Goal: Task Accomplishment & Management: Complete application form

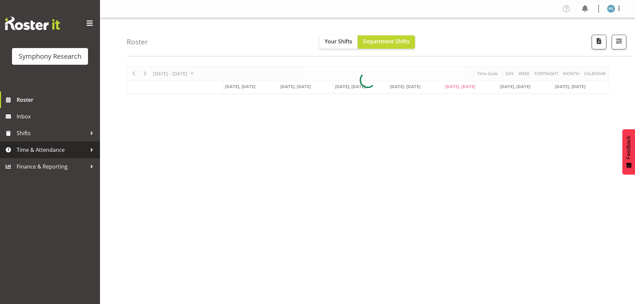
drag, startPoint x: 0, startPoint y: 0, endPoint x: 73, endPoint y: 155, distance: 171.9
click at [74, 156] on link "Time & Attendance" at bounding box center [50, 149] width 100 height 17
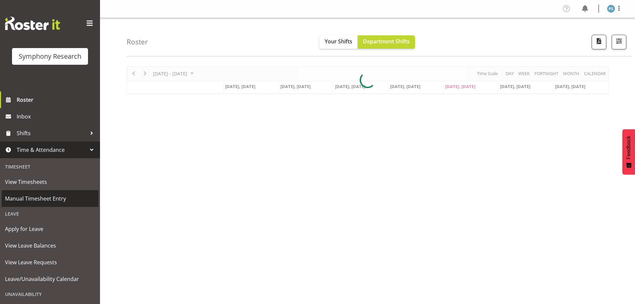
click at [70, 197] on span "Manual Timesheet Entry" at bounding box center [50, 198] width 90 height 10
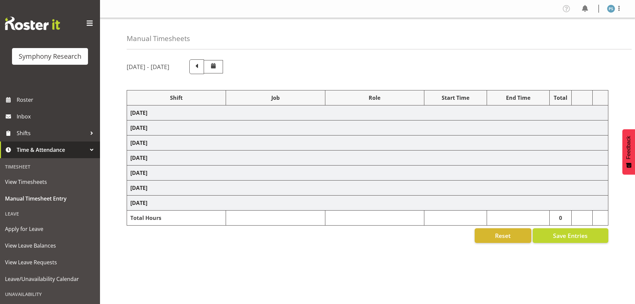
select select "4583"
select select "10499"
select select "4583"
select select "10527"
select select "4583"
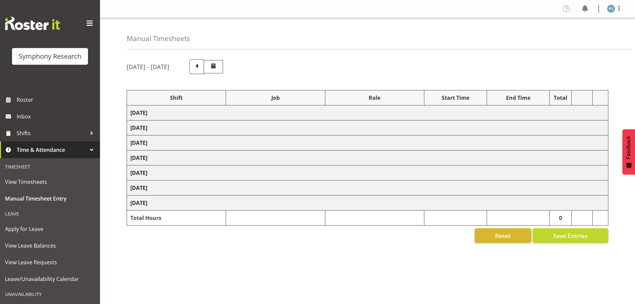
select select "10499"
select select "4583"
select select "10499"
select select "4583"
select select "10527"
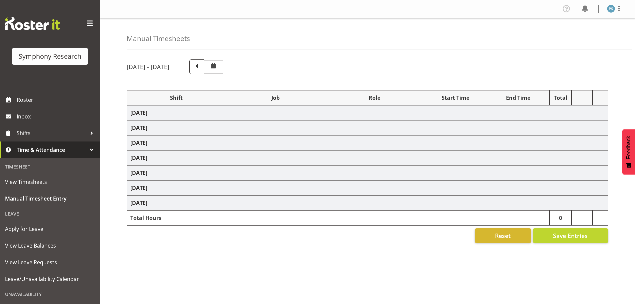
select select "4583"
select select "10527"
select select "4583"
select select "10499"
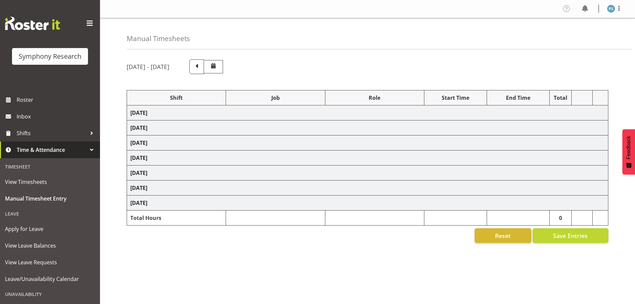
select select "4583"
select select "10527"
select select "4583"
select select "10499"
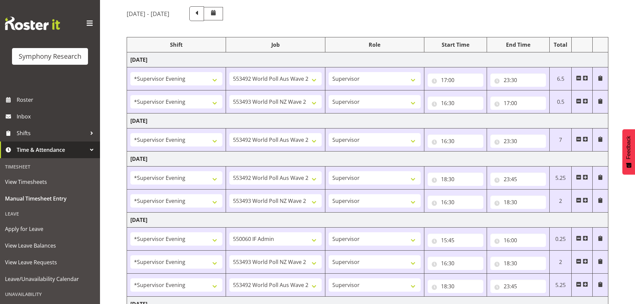
scroll to position [225, 0]
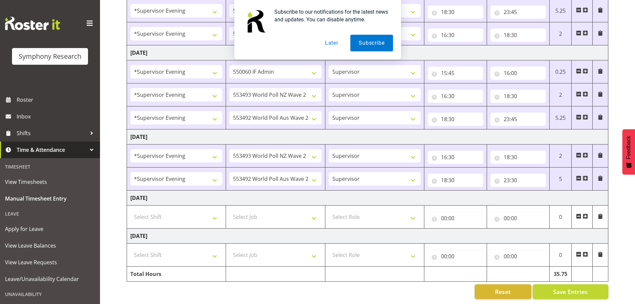
click at [331, 41] on button "Later" at bounding box center [332, 43] width 30 height 17
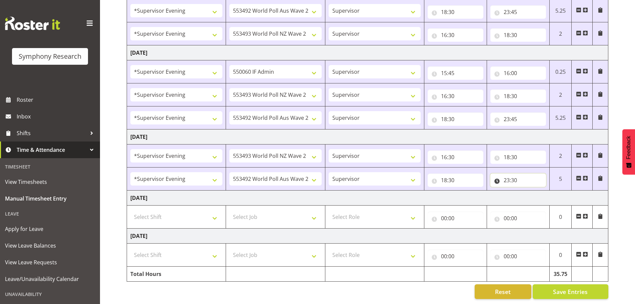
click at [516, 176] on input "23:30" at bounding box center [519, 179] width 56 height 13
click at [551, 193] on select "00 01 02 03 04 05 06 07 08 09 10 11 12 13 14 15 16 17 18 19 20 21 22 23 24 25 2…" at bounding box center [553, 197] width 15 height 13
select select "45"
click at [546, 191] on select "00 01 02 03 04 05 06 07 08 09 10 11 12 13 14 15 16 17 18 19 20 21 22 23 24 25 2…" at bounding box center [553, 197] width 15 height 13
type input "23:45"
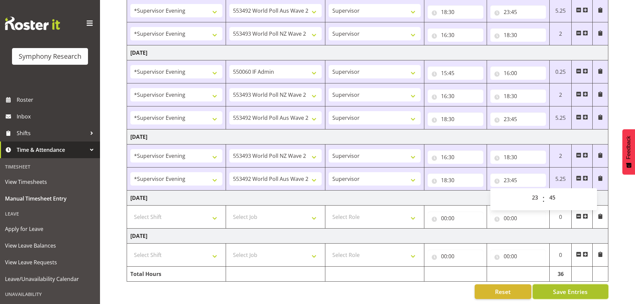
click at [562, 287] on span "Save Entries" at bounding box center [570, 291] width 35 height 9
click at [555, 287] on span "Save Entries" at bounding box center [570, 291] width 35 height 9
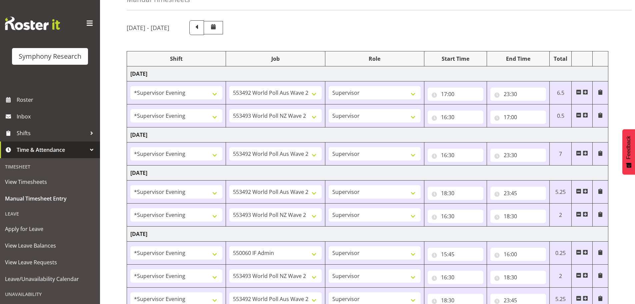
scroll to position [0, 0]
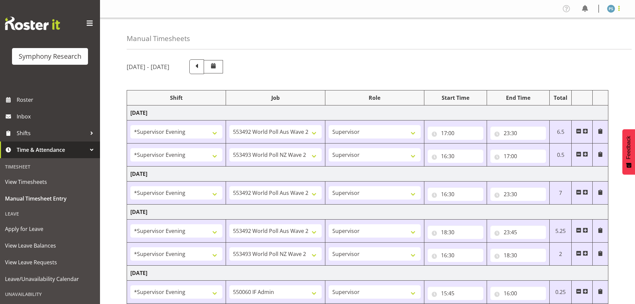
click at [619, 8] on span at bounding box center [619, 8] width 8 height 8
click at [609, 37] on link "Log Out" at bounding box center [591, 35] width 64 height 12
